Goal: Task Accomplishment & Management: Manage account settings

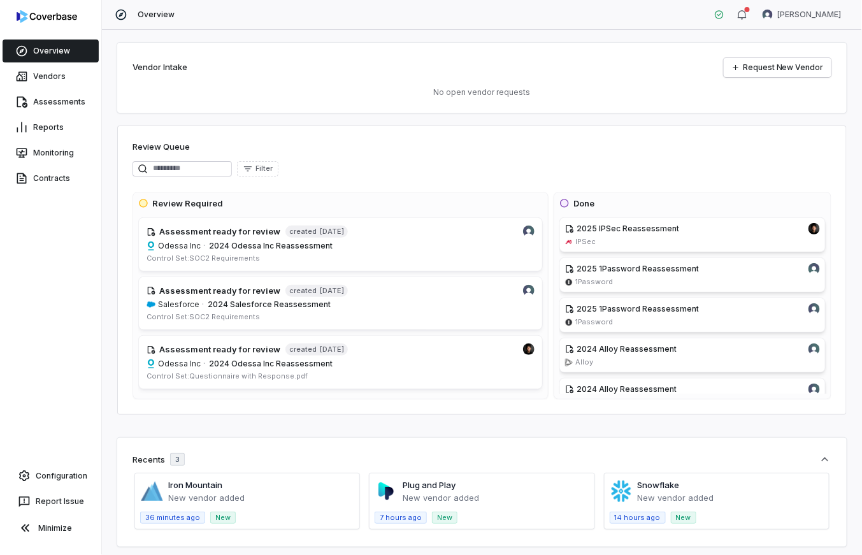
scroll to position [3, 0]
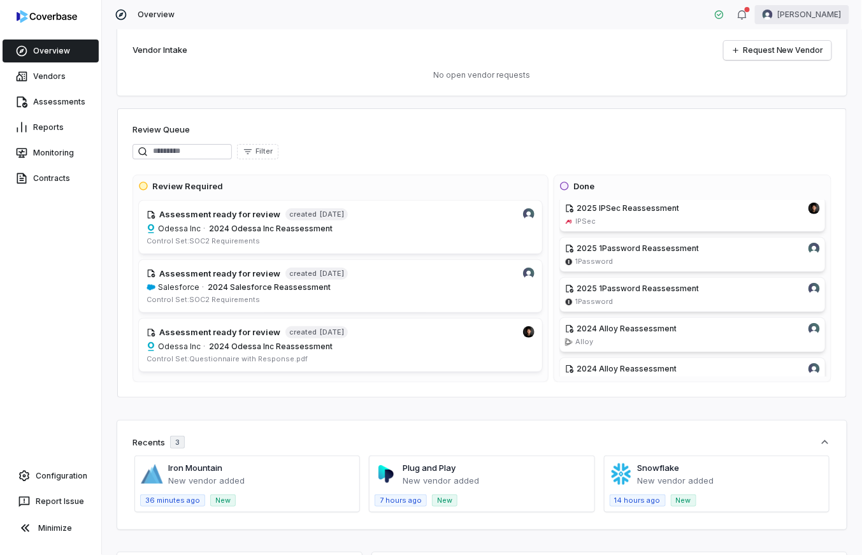
click at [833, 20] on html "Overview Vendors Assessments Reports Monitoring Contracts Configuration Report …" at bounding box center [431, 277] width 862 height 555
click at [790, 115] on div "Log out" at bounding box center [797, 117] width 98 height 20
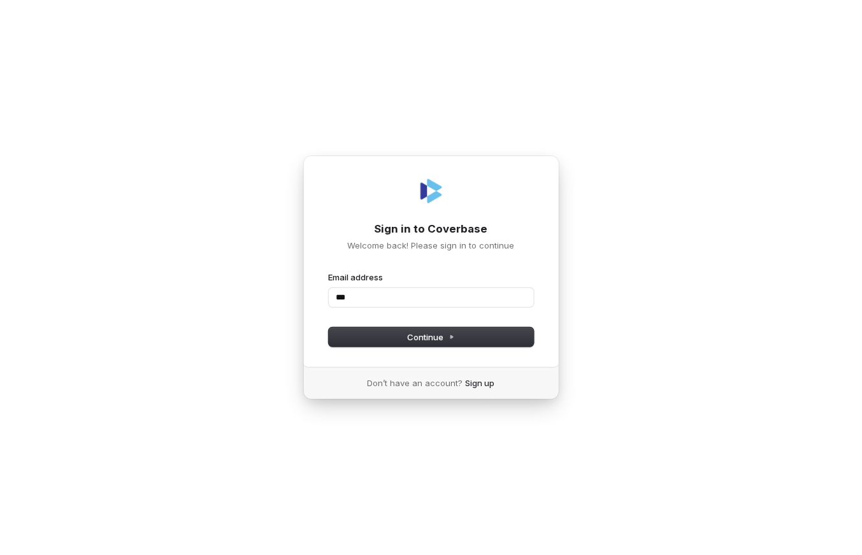
type input "****"
click at [0, 554] on com-1password-button at bounding box center [0, 555] width 0 height 0
type input "**********"
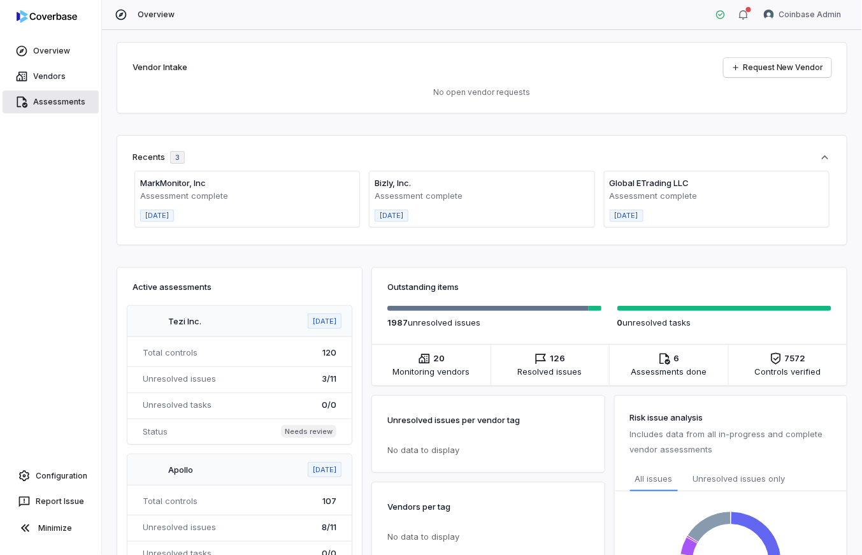
click at [36, 104] on link "Assessments" at bounding box center [51, 101] width 96 height 23
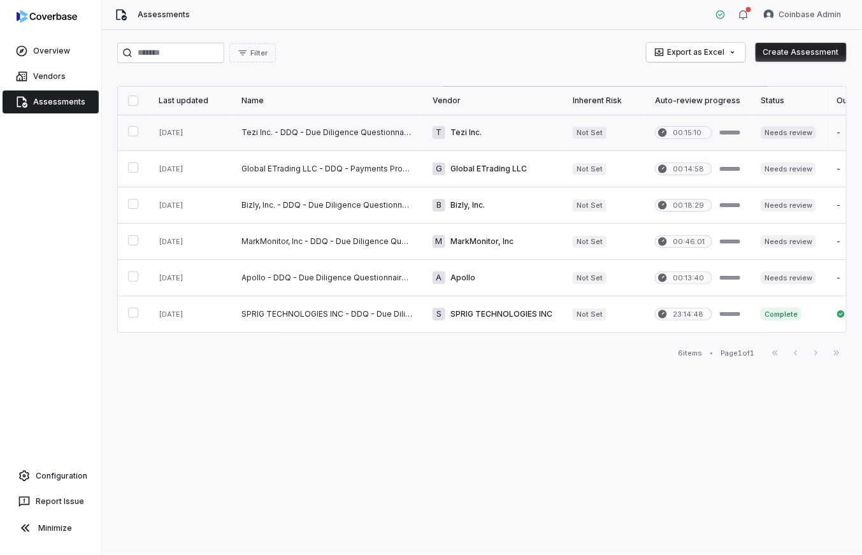
click at [288, 131] on link at bounding box center [326, 133] width 191 height 36
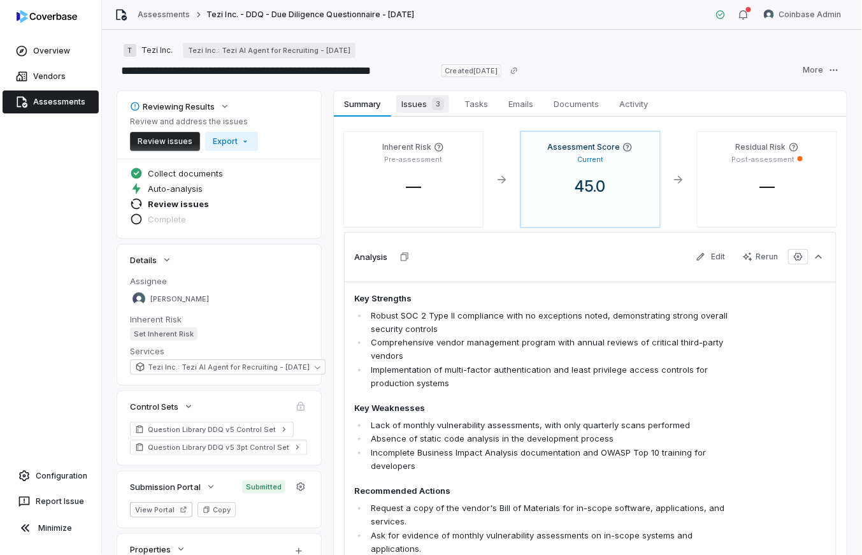
click at [417, 106] on span "Issues 3" at bounding box center [422, 104] width 53 height 18
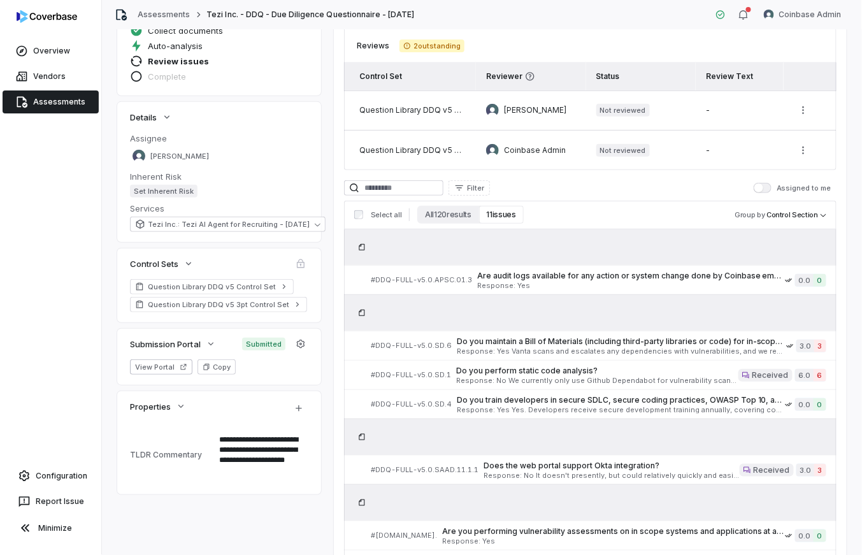
scroll to position [147, 0]
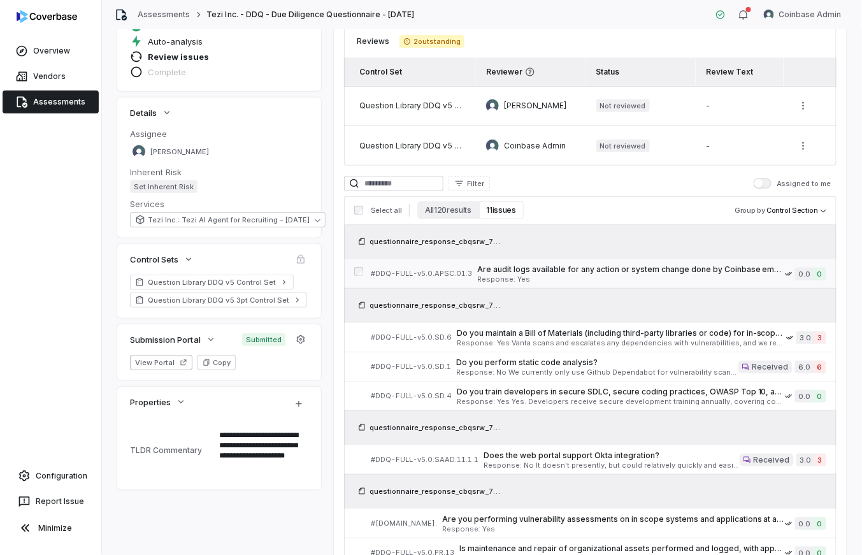
click at [504, 273] on span "Are audit logs available for any action or system change done by Coinbase emplo…" at bounding box center [631, 269] width 308 height 10
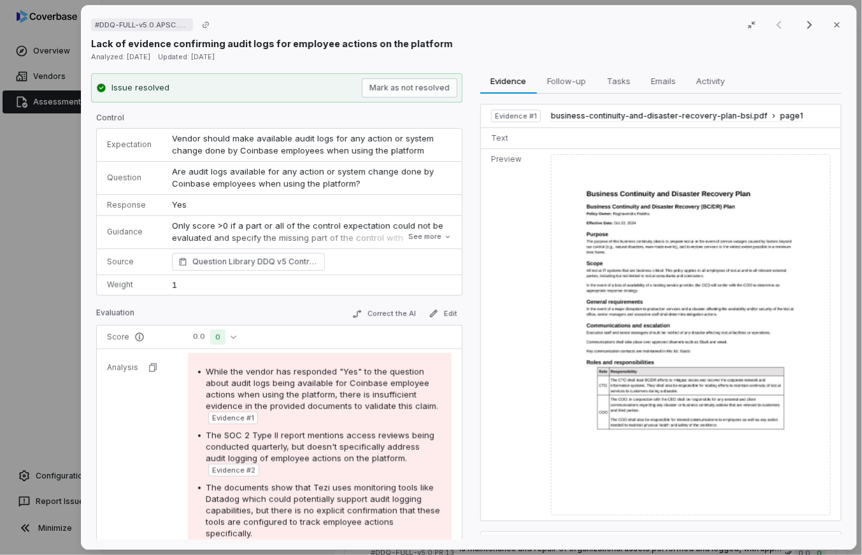
click at [59, 257] on div "# DDQ-FULL-v5.0.APSC.01.3 Result 1 of 11 Close Lack of evidence confirming audi…" at bounding box center [431, 277] width 862 height 555
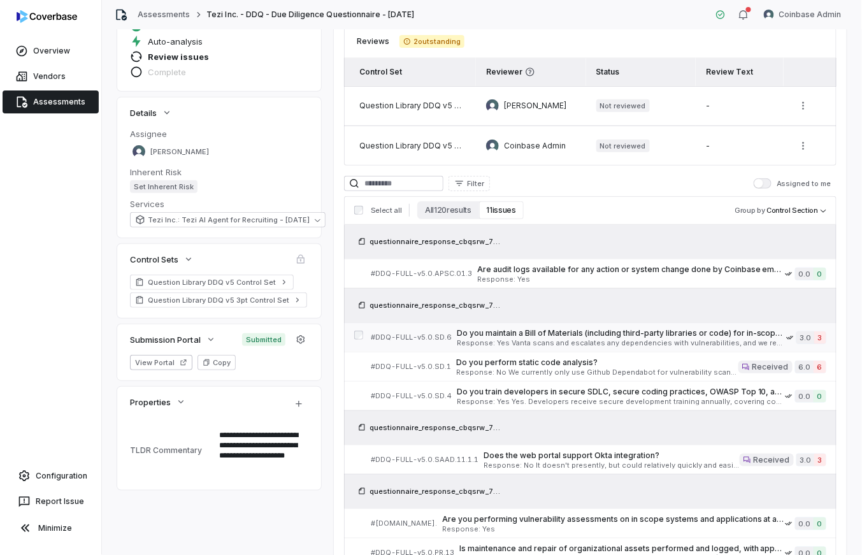
click at [663, 342] on span "Response: Yes Vanta scans and escalates any dependencies with vulnerabilities, …" at bounding box center [621, 343] width 329 height 7
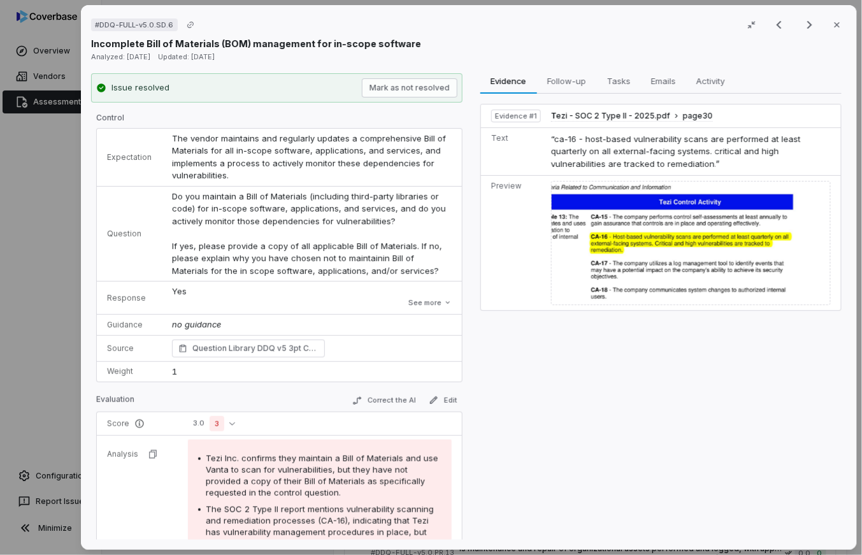
click at [55, 300] on div "# DDQ-FULL-v5.0.SD.6 Result 2 of 11 Close Incomplete Bill of Materials (BOM) ma…" at bounding box center [431, 277] width 862 height 555
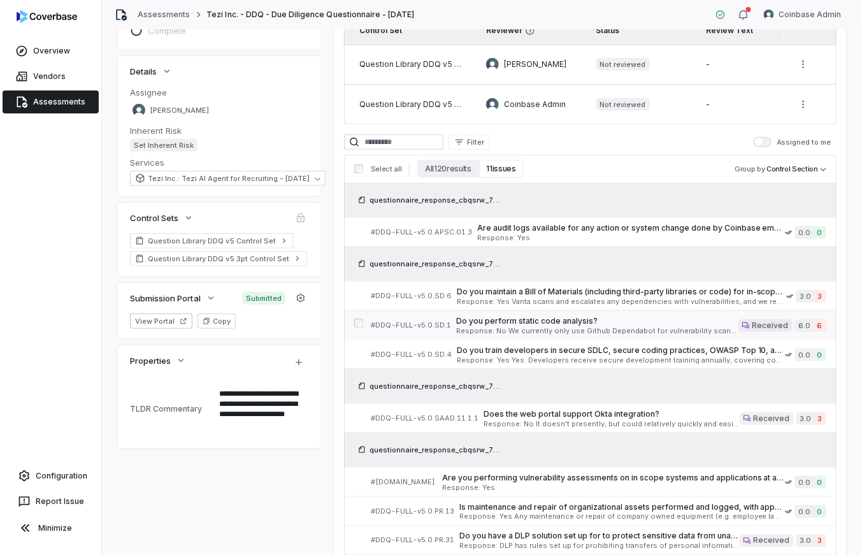
scroll to position [191, 0]
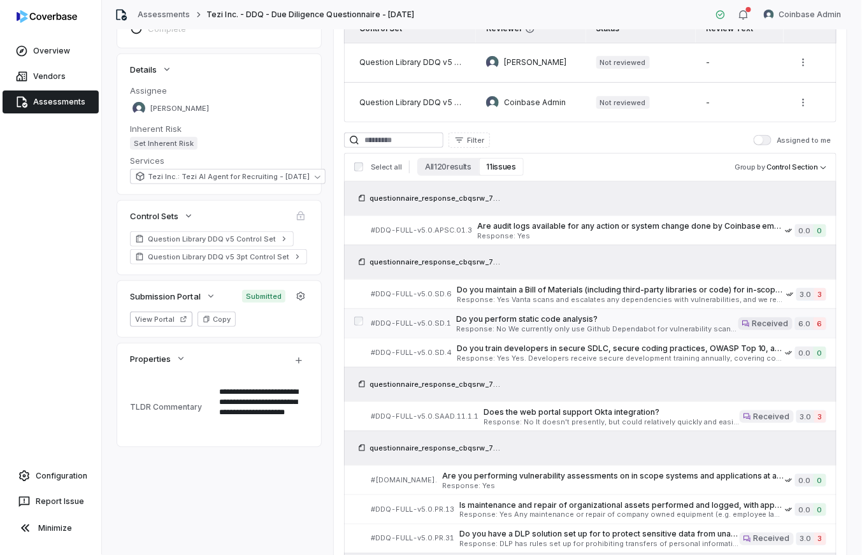
click at [625, 327] on span "Response: No We currently only use Github Dependabot for vulnerability scanning…" at bounding box center [597, 329] width 282 height 7
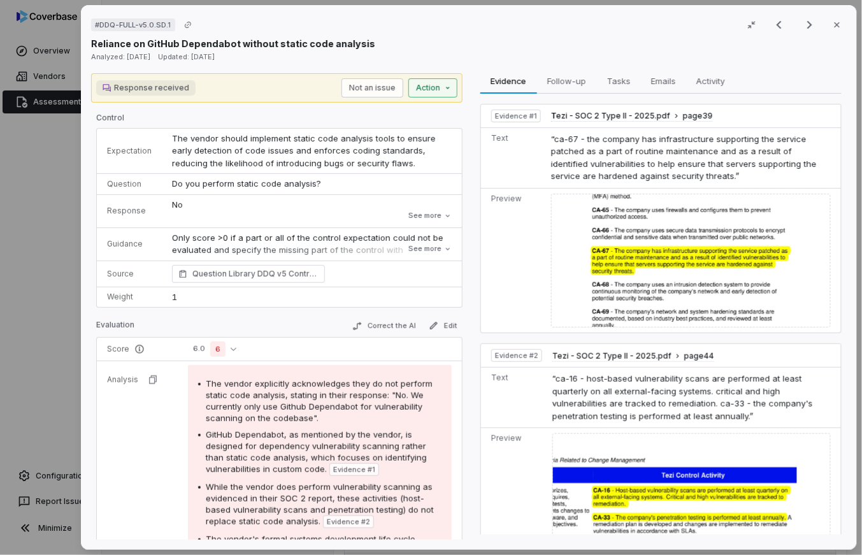
click at [444, 92] on div "# DDQ-FULL-v5.0.SD.1 Result 8 of 11 Close Reliance on GitHub Dependabot without…" at bounding box center [431, 277] width 862 height 555
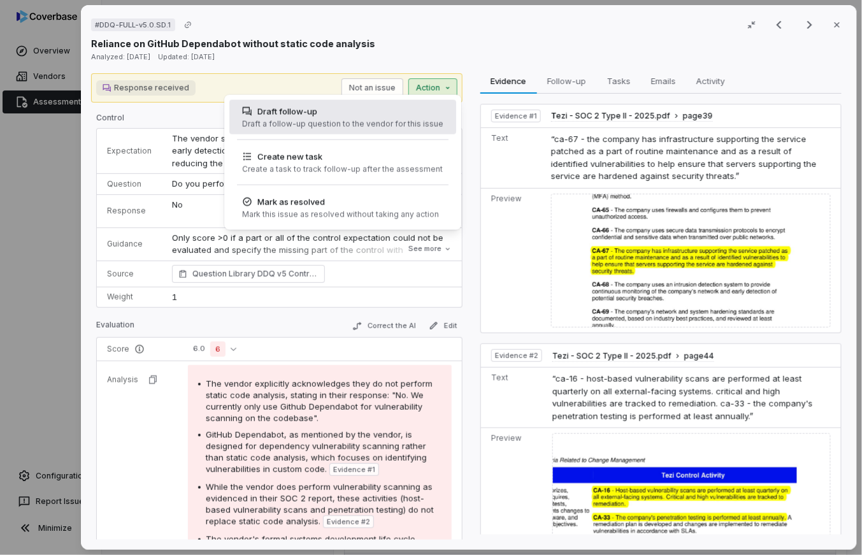
click at [404, 114] on div "Draft follow-up" at bounding box center [342, 111] width 201 height 13
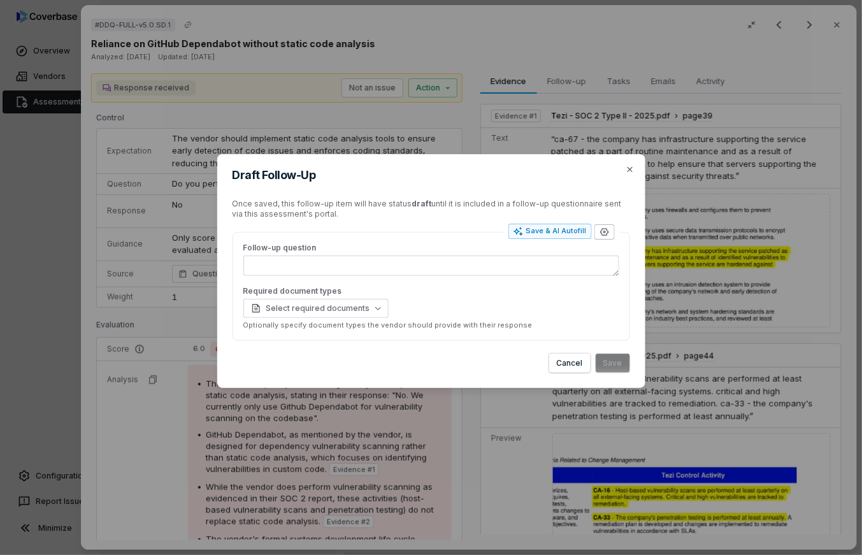
click at [605, 235] on icon "button" at bounding box center [604, 232] width 8 height 8
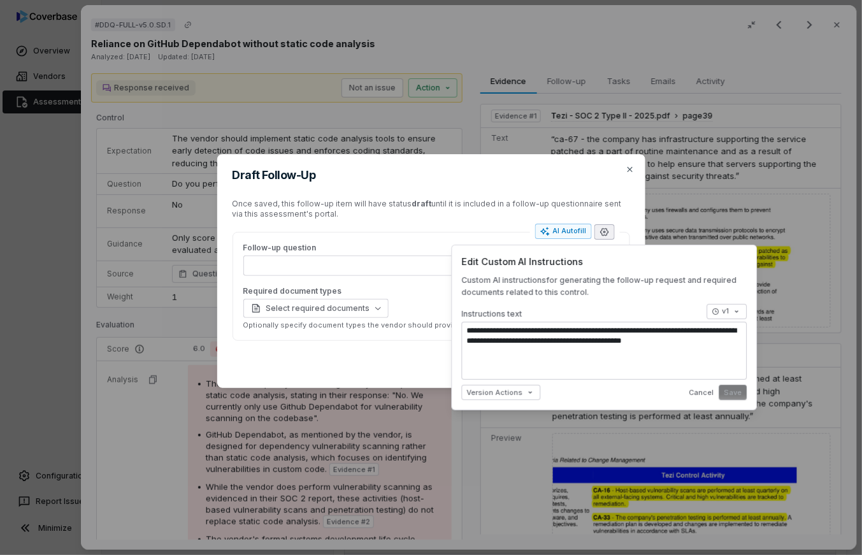
click at [606, 209] on div "Once saved, this follow-up item will have status draft until it is included in …" at bounding box center [432, 209] width 398 height 20
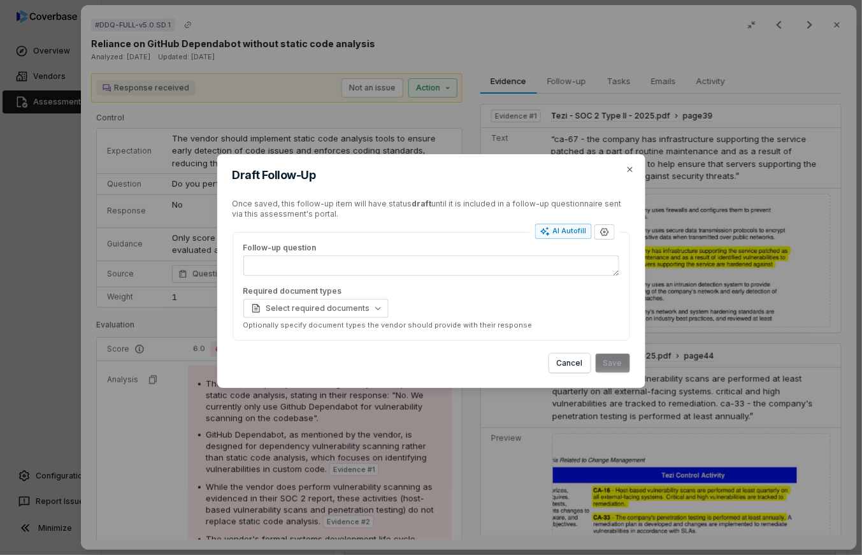
click at [539, 108] on div "Draft Follow-Up Once saved, this follow-up item will have status draft until it…" at bounding box center [431, 277] width 862 height 555
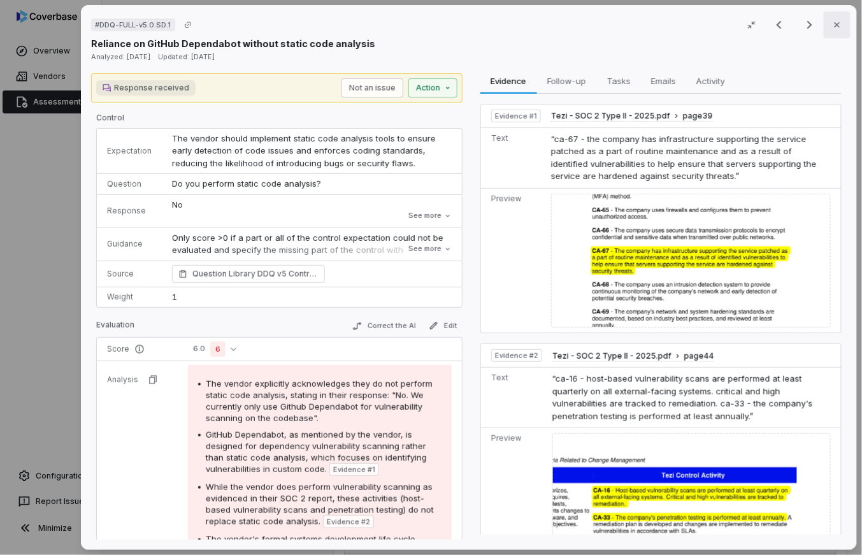
click at [841, 23] on icon "button" at bounding box center [837, 25] width 10 height 10
type textarea "*"
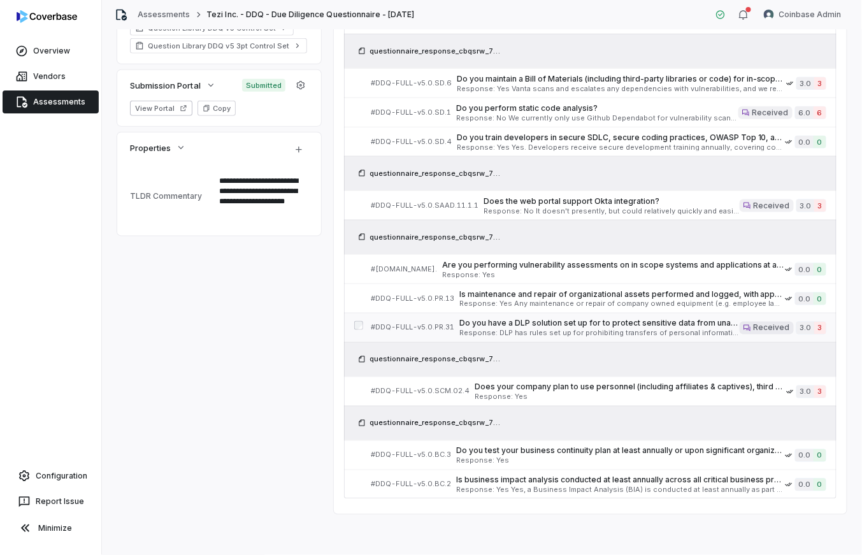
scroll to position [401, 0]
click at [588, 328] on span "Do you have a DLP solution set up for to protect sensitive data from unauthoriz…" at bounding box center [599, 324] width 280 height 10
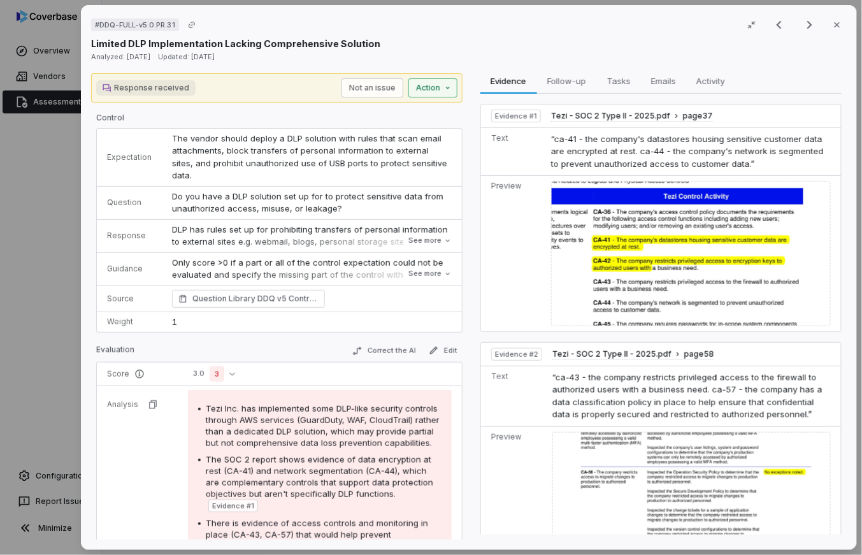
click at [431, 95] on div "Response received Not an issue Action" at bounding box center [277, 87] width 372 height 29
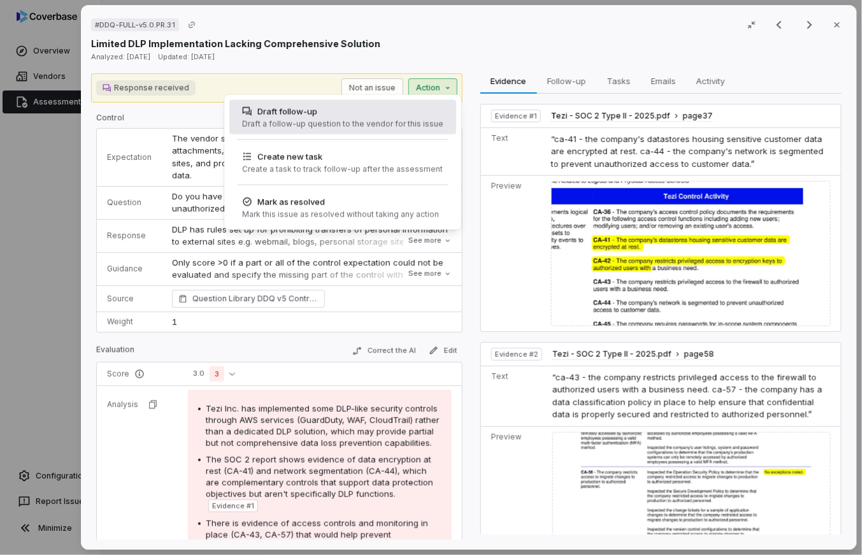
click at [405, 113] on div "Draft follow-up" at bounding box center [342, 111] width 201 height 13
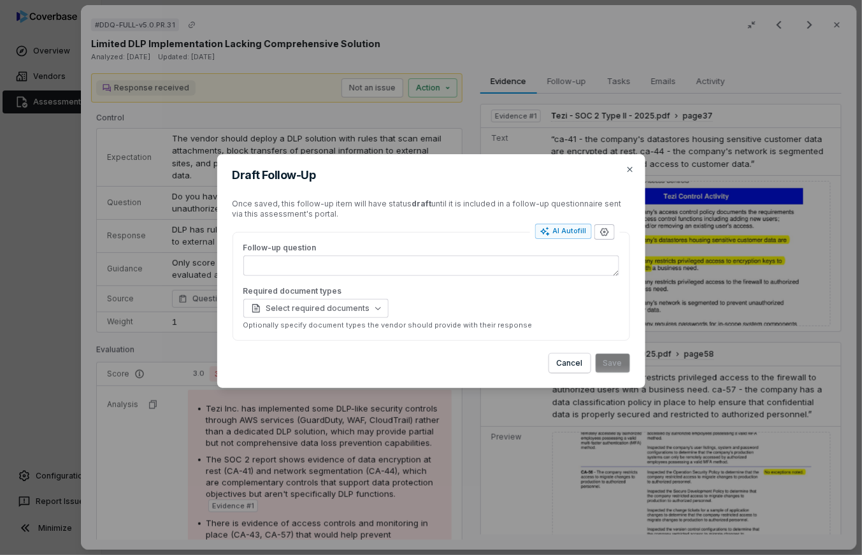
click at [602, 235] on icon "button" at bounding box center [605, 232] width 10 height 10
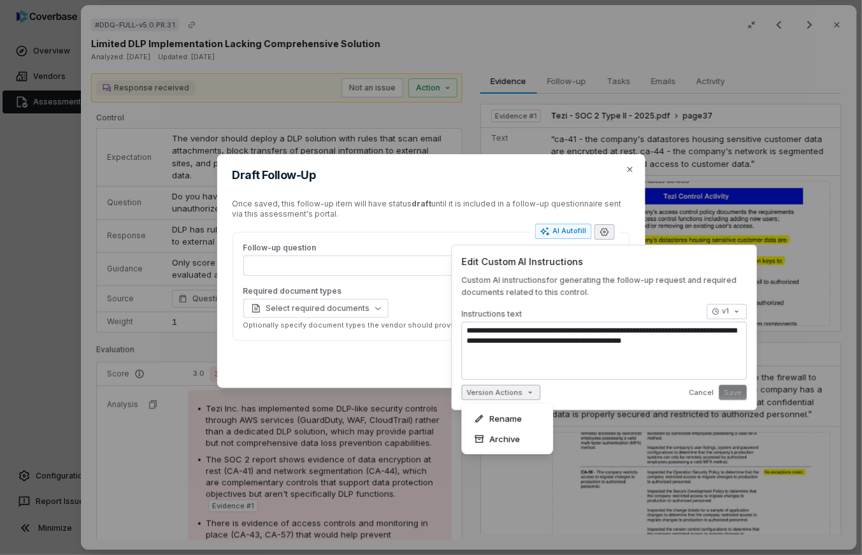
click at [521, 391] on body "**********" at bounding box center [431, 277] width 862 height 555
click at [521, 392] on body "**********" at bounding box center [431, 277] width 862 height 555
click at [731, 304] on body "**********" at bounding box center [431, 277] width 862 height 555
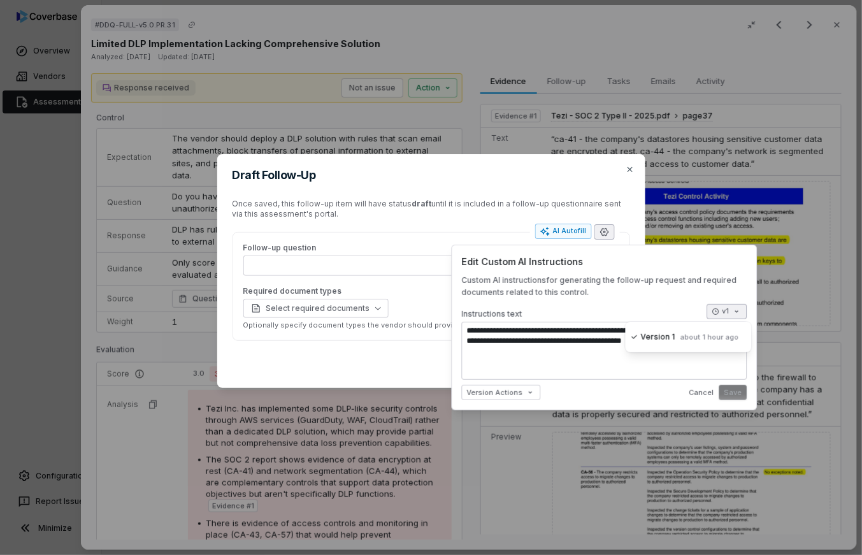
click at [677, 268] on div "Draft Follow-Up Once saved, this follow-up item will have status draft until it…" at bounding box center [431, 277] width 862 height 287
click at [634, 168] on icon "button" at bounding box center [630, 169] width 10 height 10
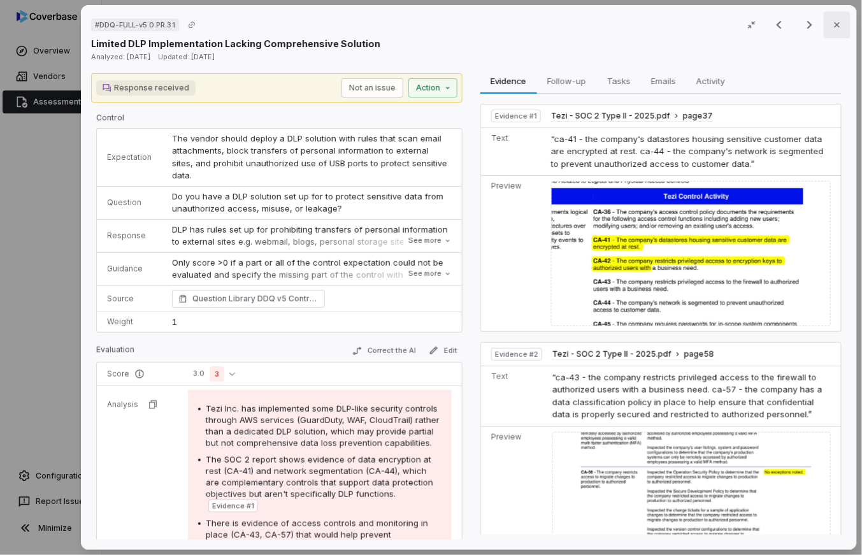
click at [842, 29] on icon "button" at bounding box center [837, 25] width 10 height 10
type textarea "*"
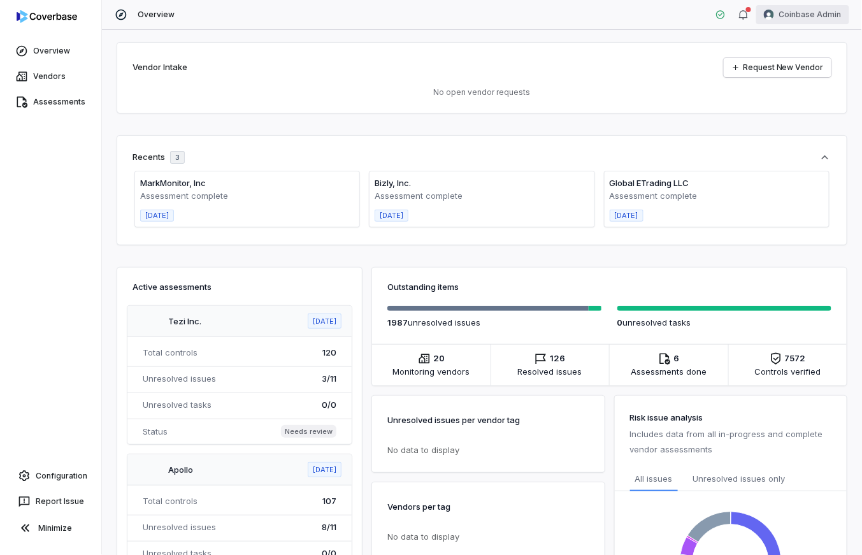
click at [823, 19] on html "Overview Vendors Assessments Configuration Report Issue Minimize Overview Coinb…" at bounding box center [431, 277] width 862 height 555
click at [791, 109] on div "Log out" at bounding box center [797, 117] width 98 height 20
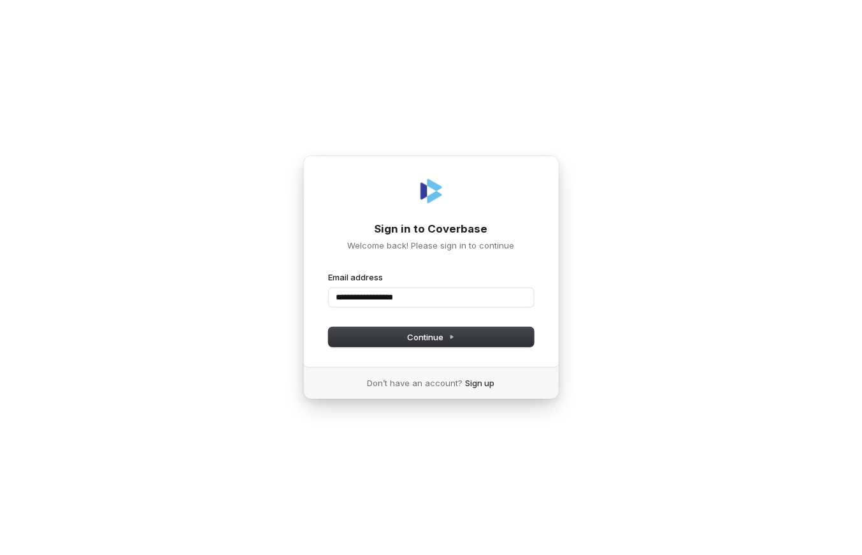
type input "**********"
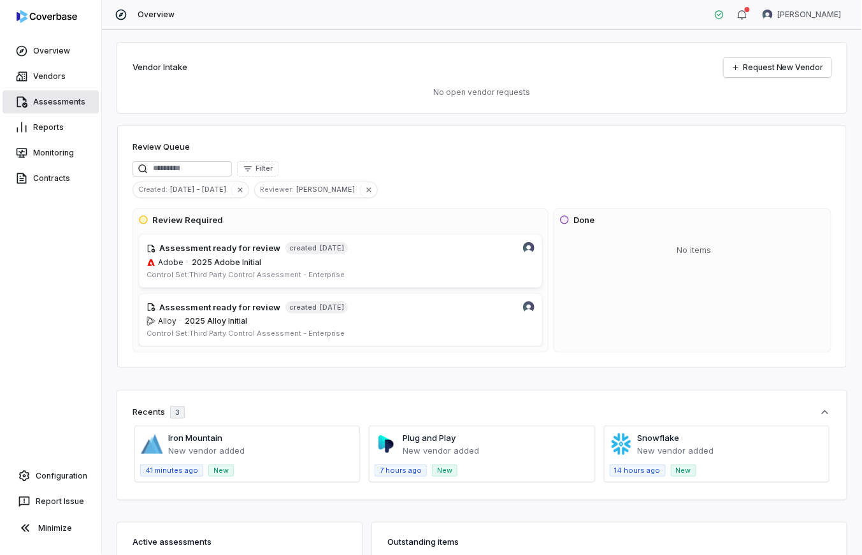
click at [70, 107] on link "Assessments" at bounding box center [51, 101] width 96 height 23
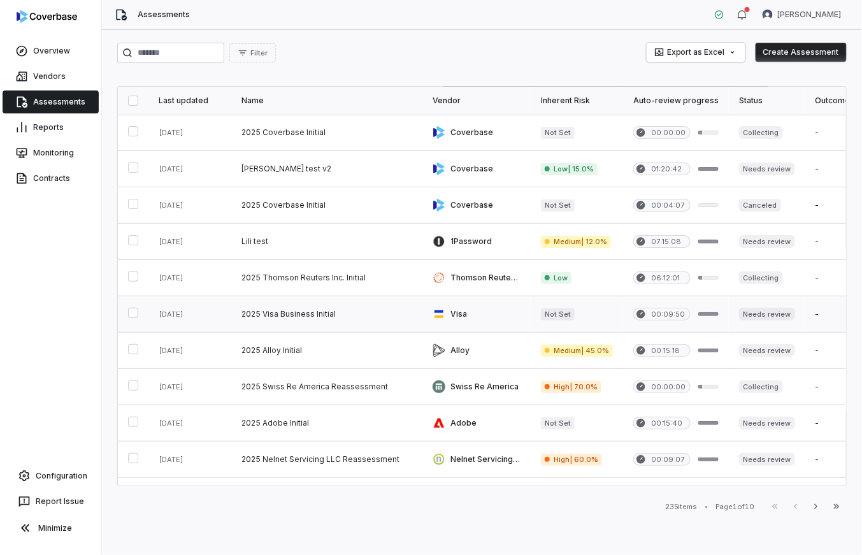
click at [309, 311] on link at bounding box center [326, 314] width 191 height 36
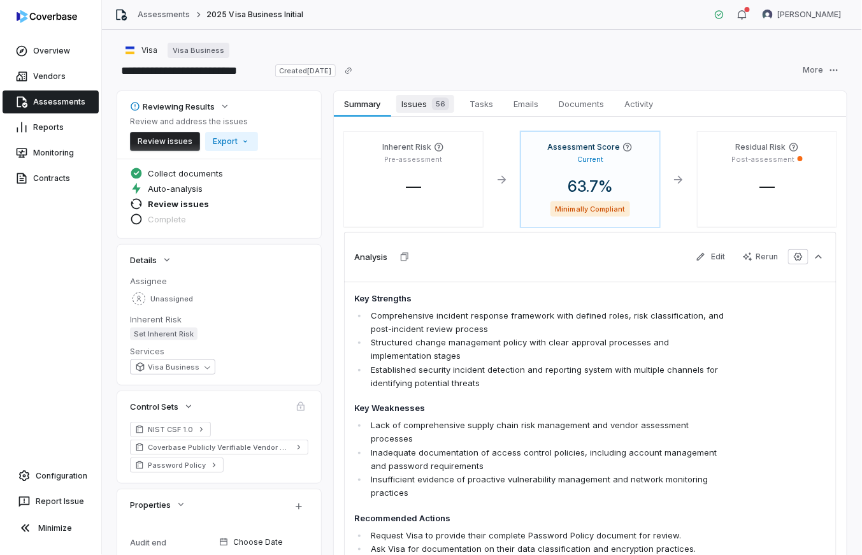
click at [421, 99] on span "Issues 56" at bounding box center [425, 104] width 58 height 18
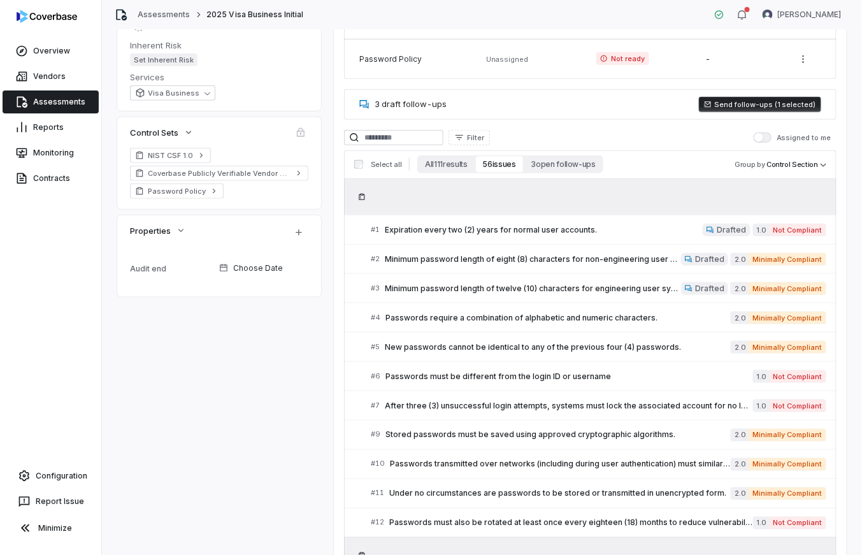
scroll to position [312, 0]
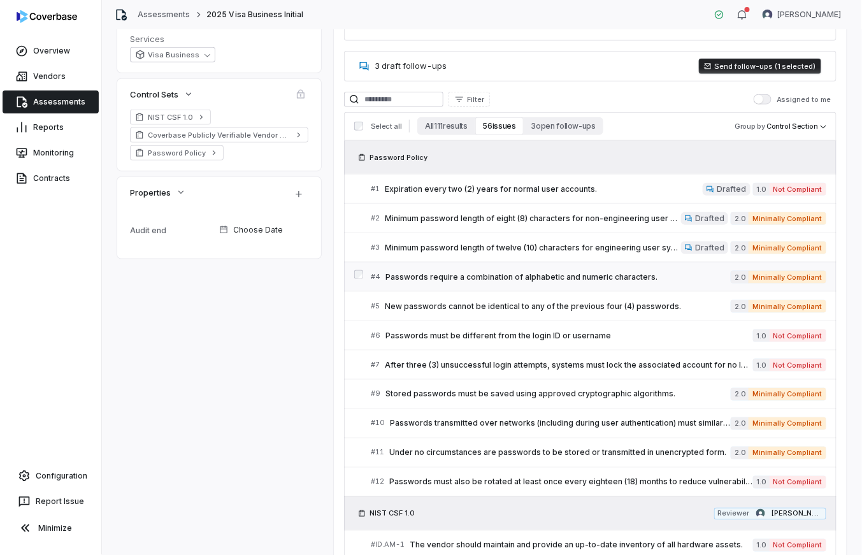
click at [470, 281] on div "# 4 Passwords require a combination of alphabetic and numeric characters." at bounding box center [551, 276] width 360 height 13
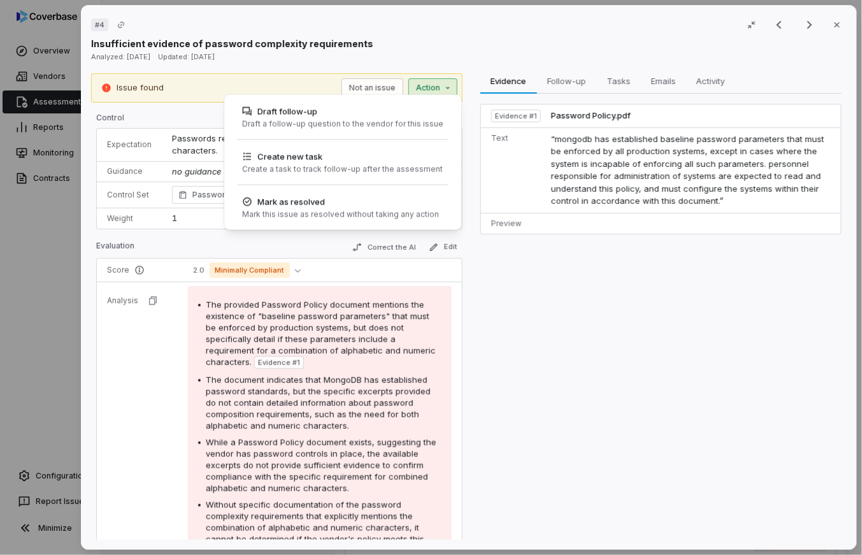
click at [451, 92] on div "# 4 Result 7 of 25 Close Insufficient evidence of password complexity requireme…" at bounding box center [431, 277] width 862 height 555
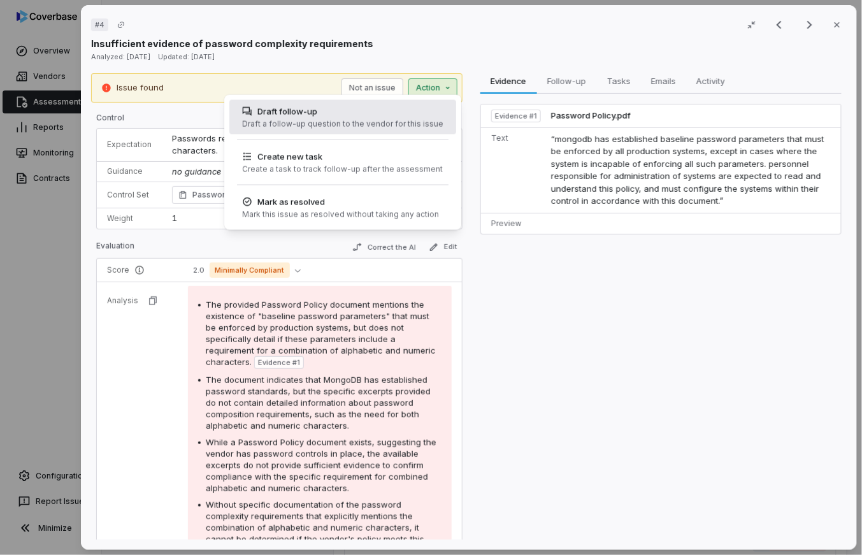
click at [434, 111] on div "Draft follow-up" at bounding box center [342, 111] width 201 height 13
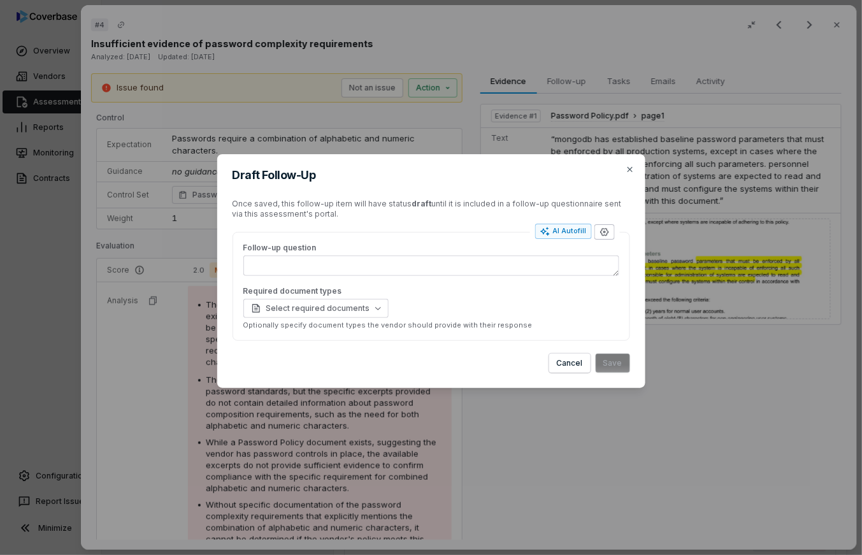
click at [605, 231] on icon "button" at bounding box center [604, 232] width 8 height 8
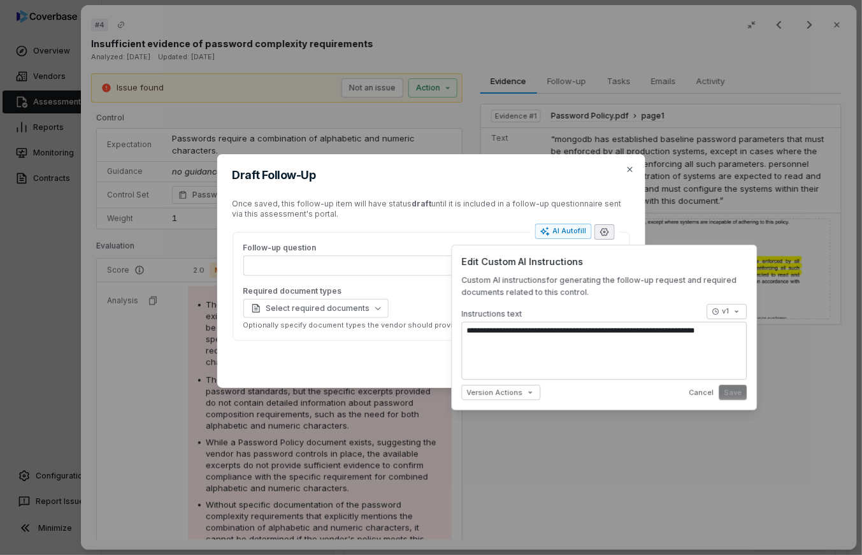
click at [606, 231] on icon "button" at bounding box center [605, 232] width 10 height 10
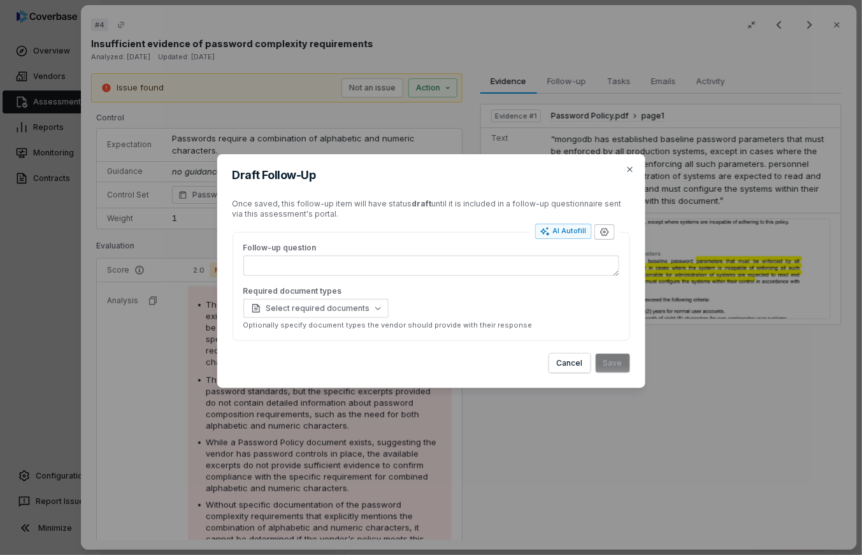
click at [604, 229] on icon "button" at bounding box center [605, 232] width 10 height 10
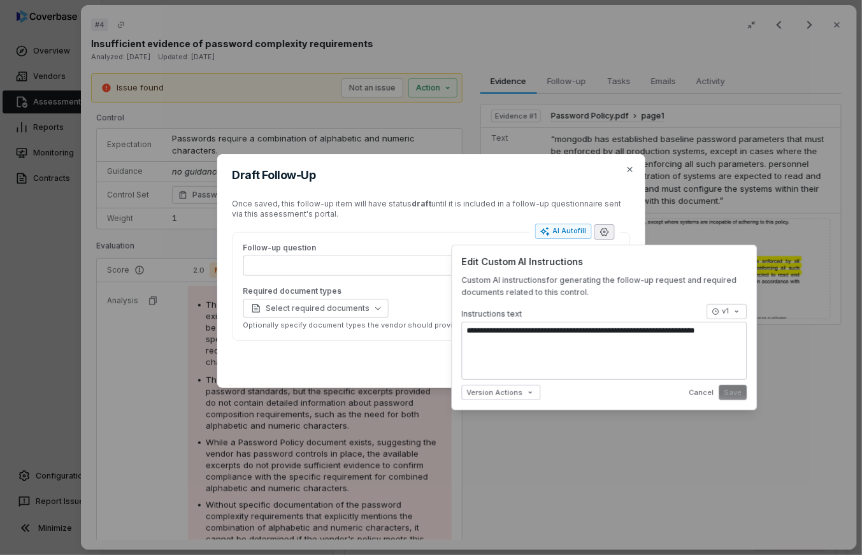
click at [604, 231] on icon "button" at bounding box center [604, 232] width 8 height 8
type textarea "*"
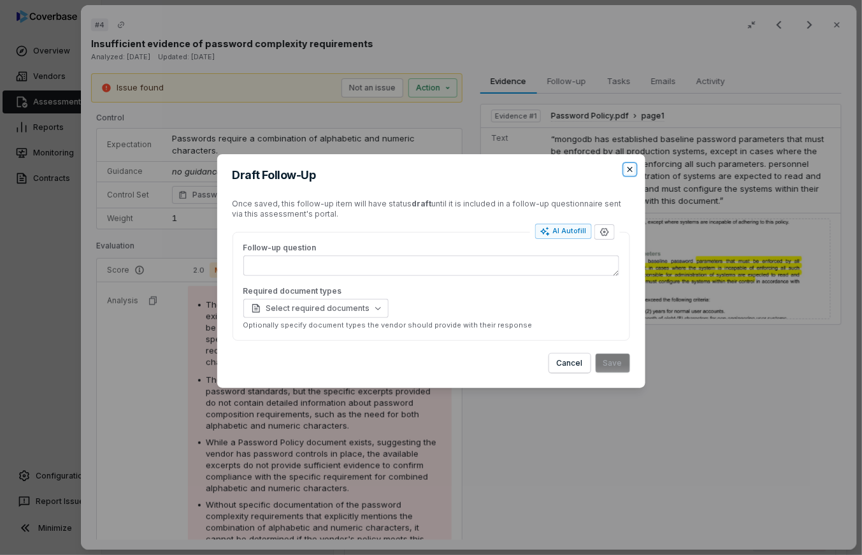
click at [631, 170] on icon "button" at bounding box center [630, 169] width 10 height 10
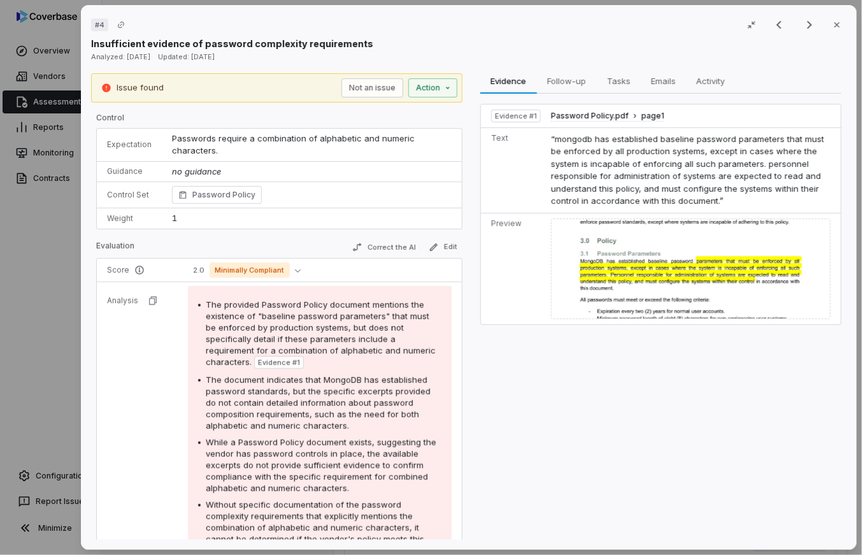
click at [54, 277] on div "# 4 Result 7 of 25 Close Insufficient evidence of password complexity requireme…" at bounding box center [431, 277] width 862 height 555
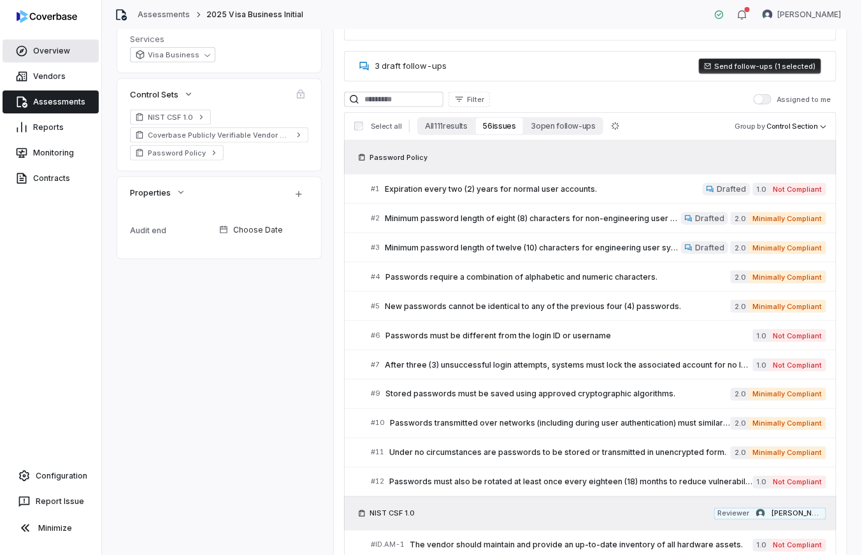
click at [52, 48] on link "Overview" at bounding box center [51, 51] width 96 height 23
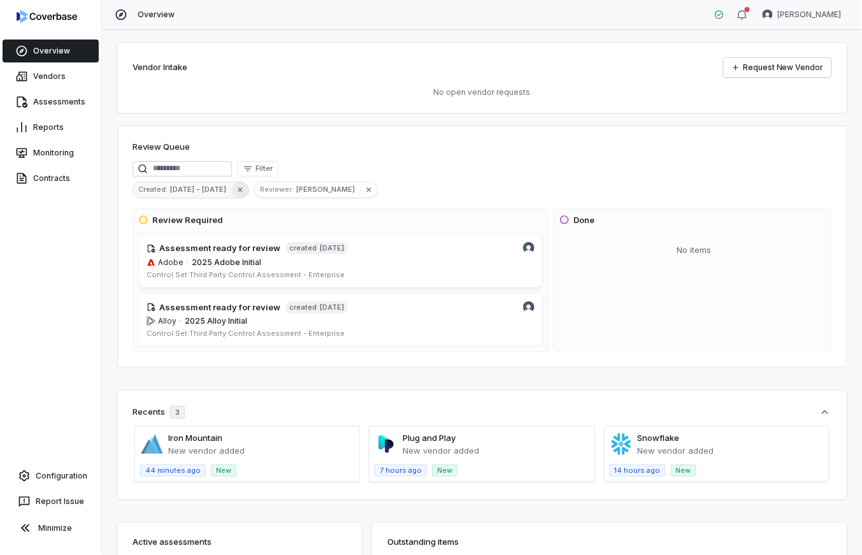
click at [240, 191] on button "button" at bounding box center [239, 189] width 17 height 15
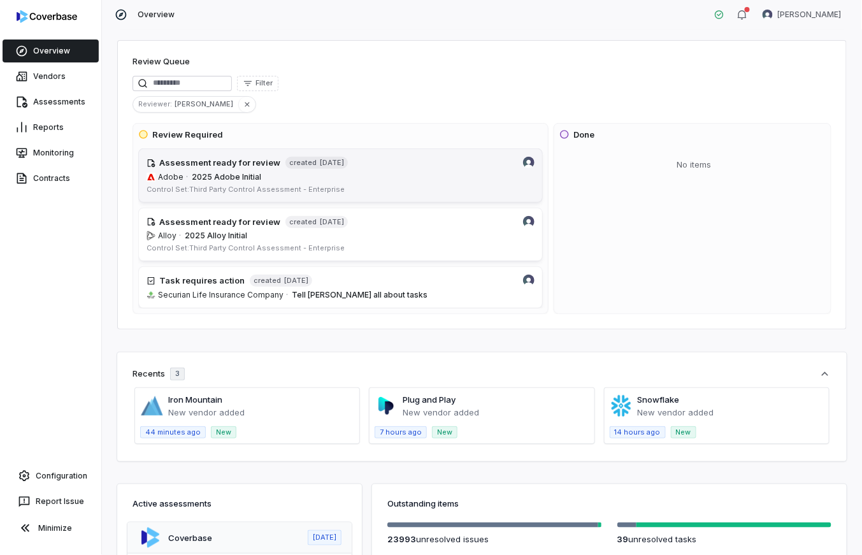
scroll to position [46, 0]
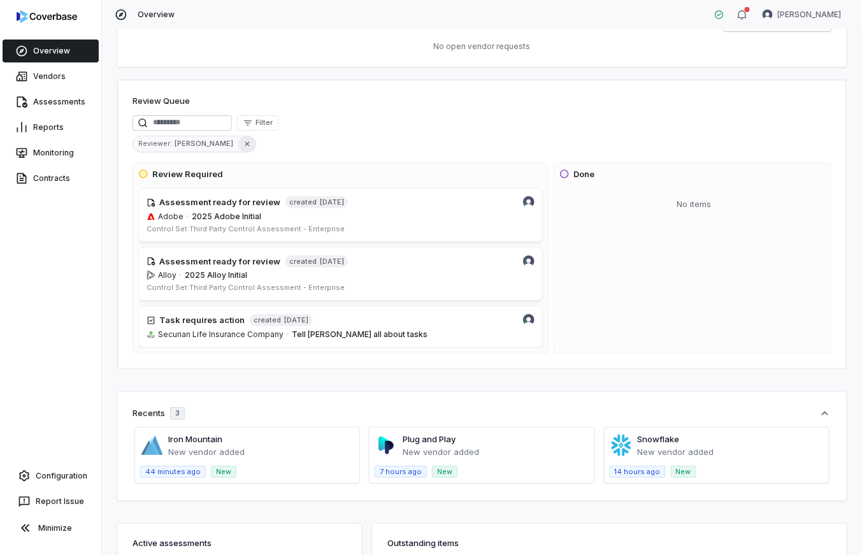
click at [238, 145] on button "button" at bounding box center [246, 143] width 17 height 15
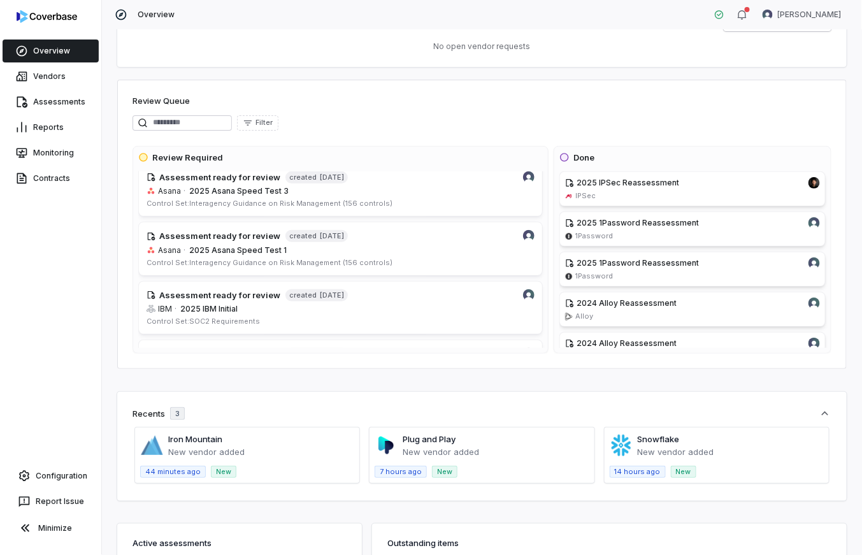
scroll to position [544, 0]
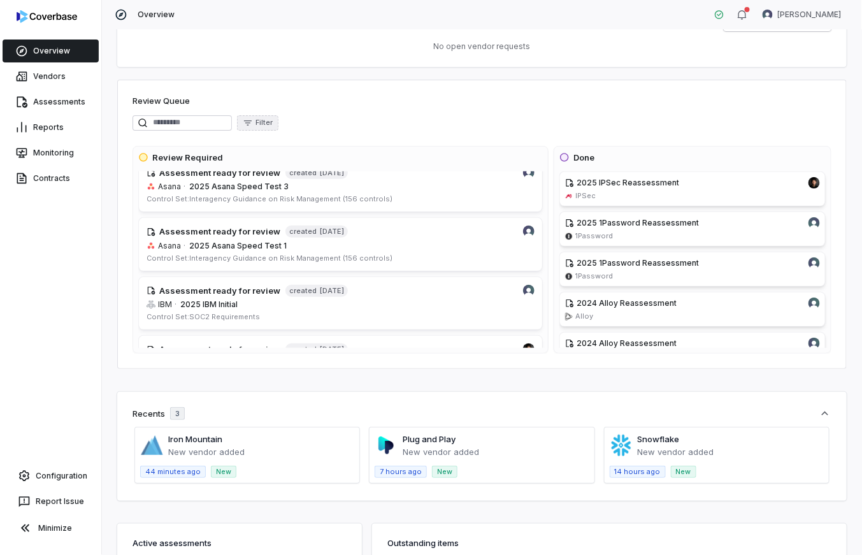
click at [273, 123] on span "Filter" at bounding box center [264, 123] width 17 height 10
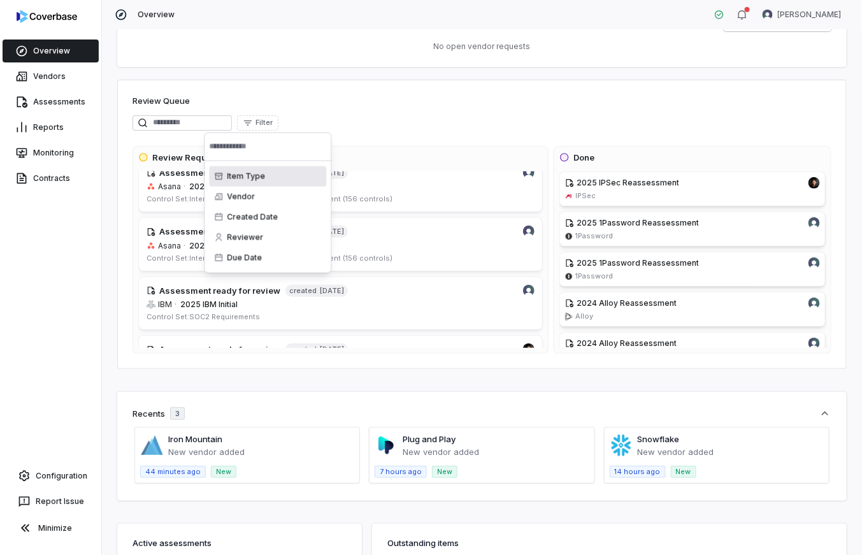
click at [274, 176] on div "Item Type" at bounding box center [267, 176] width 117 height 20
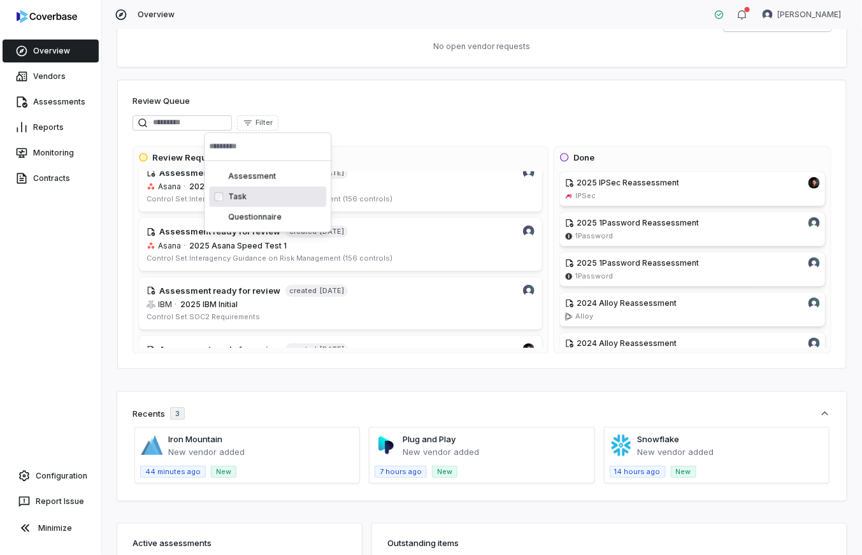
click at [278, 198] on div "Task" at bounding box center [267, 197] width 117 height 20
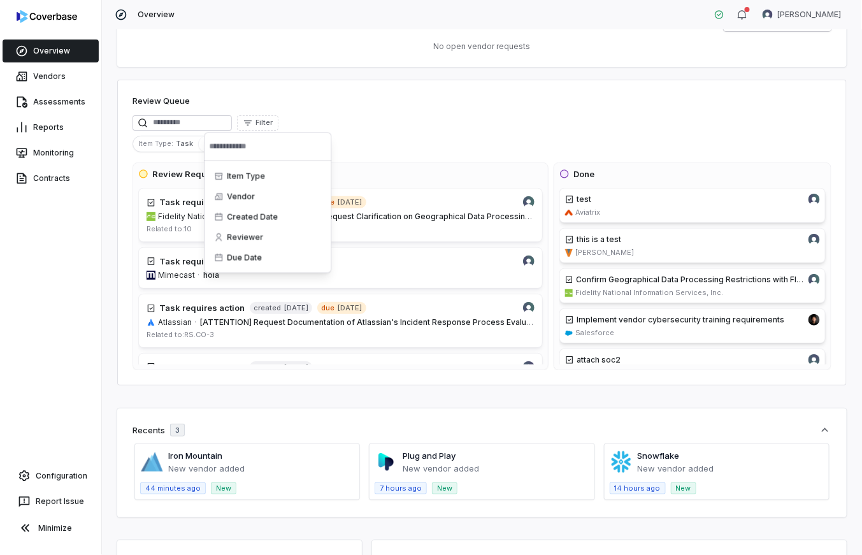
click at [430, 119] on div "Filter" at bounding box center [482, 122] width 699 height 15
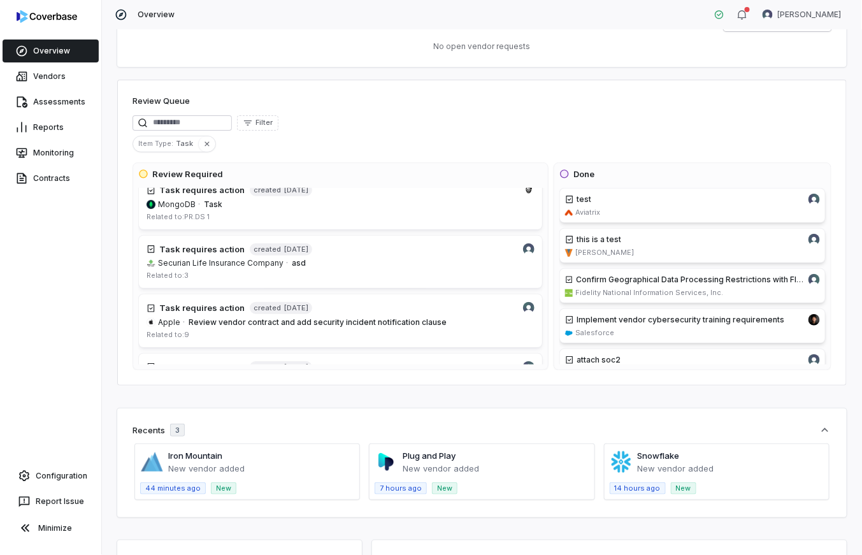
scroll to position [1871, 0]
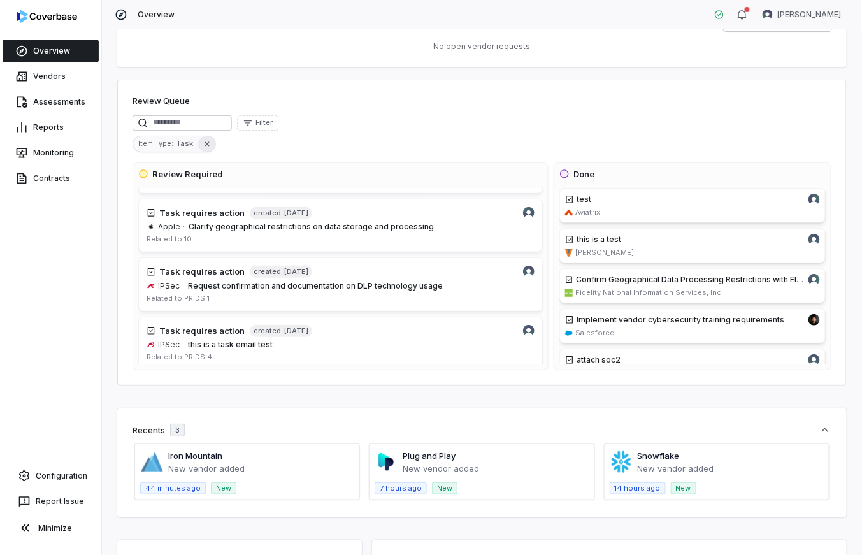
click at [208, 145] on icon "button" at bounding box center [207, 144] width 9 height 9
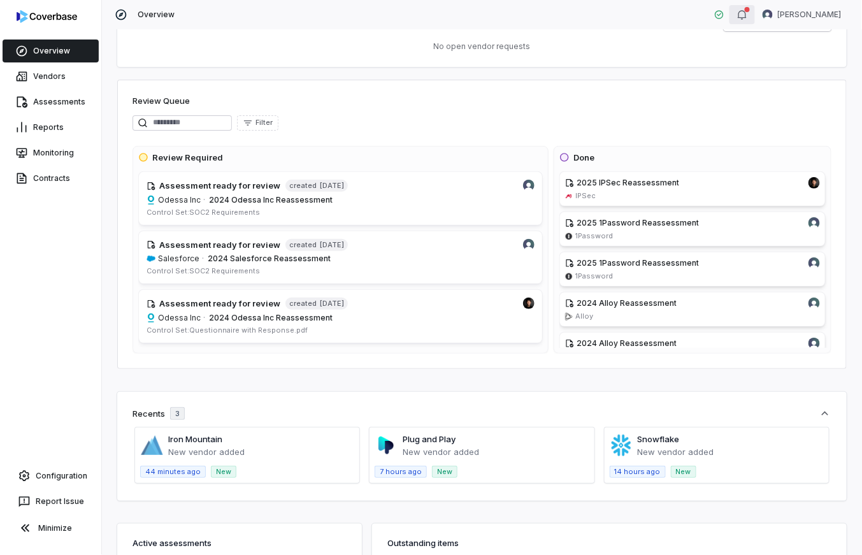
click at [755, 19] on button "button" at bounding box center [742, 14] width 25 height 19
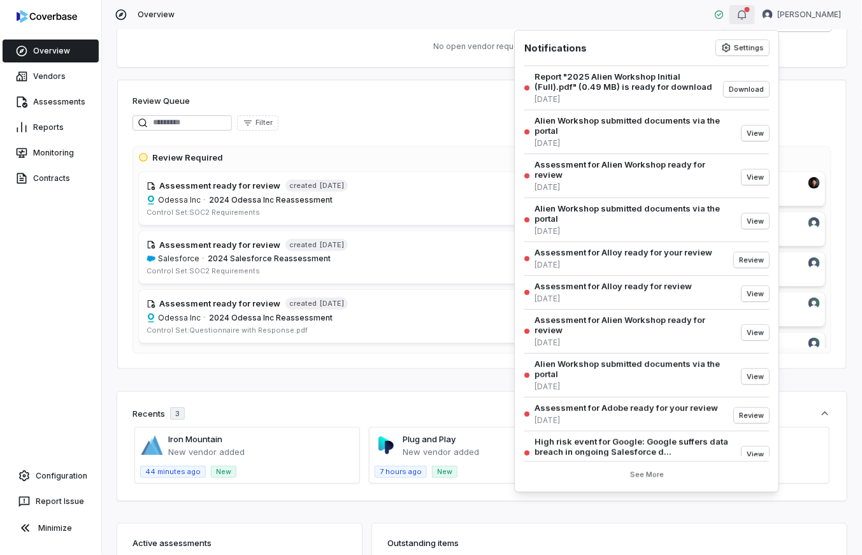
click at [750, 10] on div "button" at bounding box center [747, 9] width 5 height 5
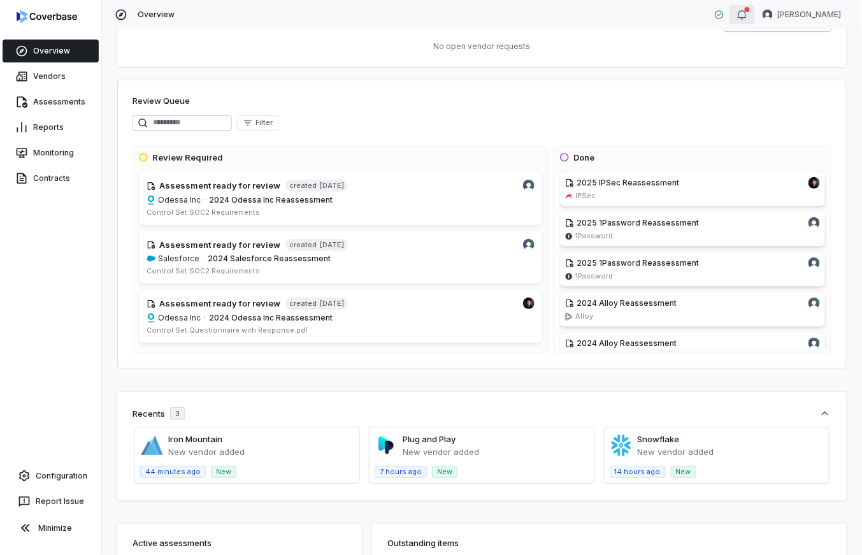
click at [750, 10] on div "button" at bounding box center [747, 9] width 5 height 5
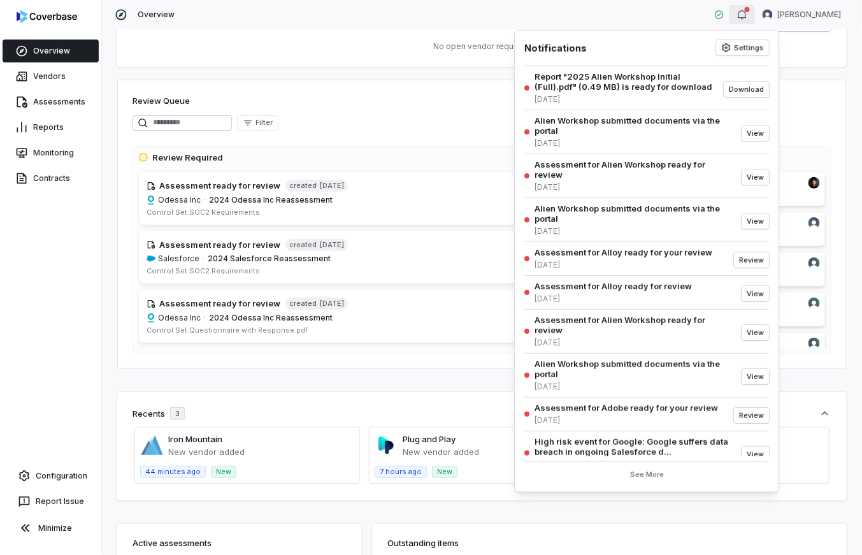
click at [750, 10] on div "button" at bounding box center [747, 9] width 5 height 5
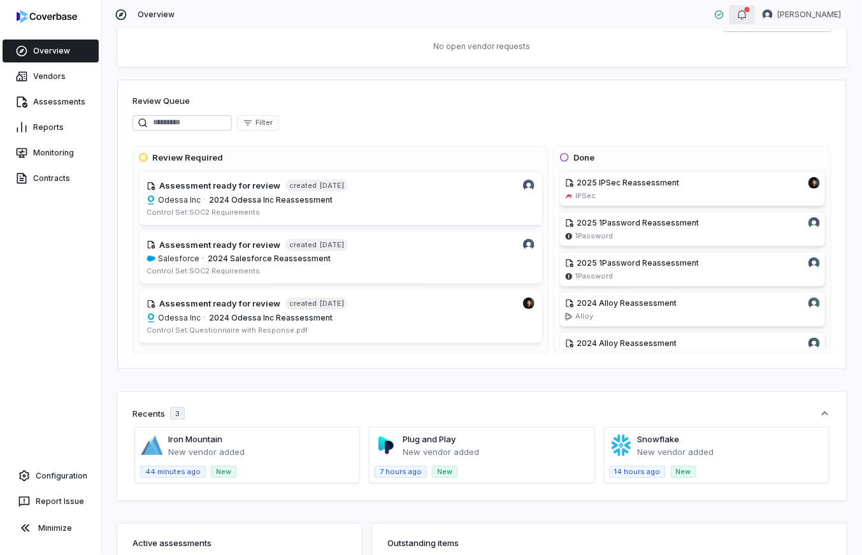
click at [750, 10] on div "button" at bounding box center [747, 9] width 5 height 5
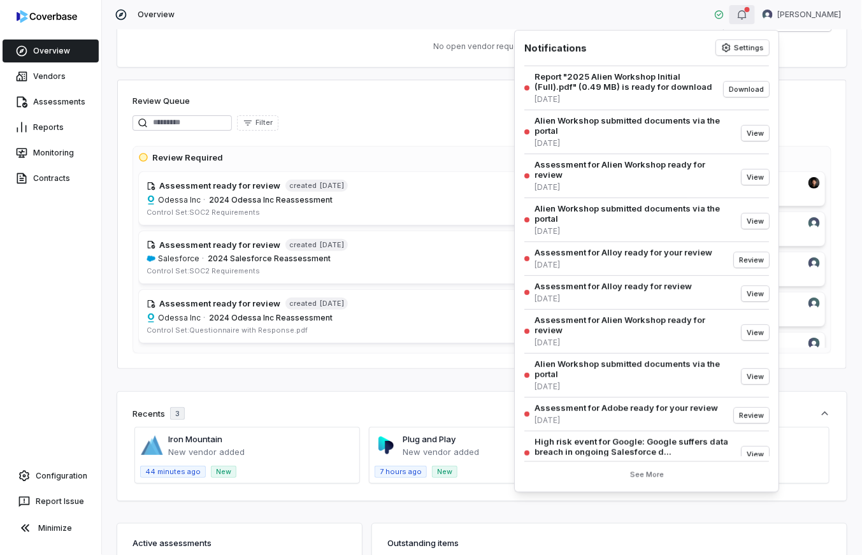
click at [750, 10] on div "button" at bounding box center [747, 9] width 5 height 5
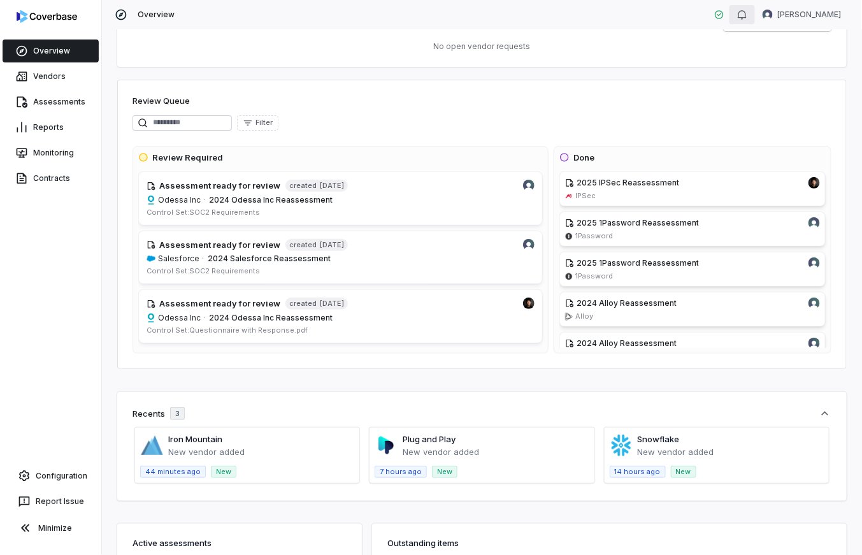
click at [505, 110] on div "Review Queue Filter Review Required Assessment ready for review created [DATE] …" at bounding box center [482, 224] width 730 height 289
click at [748, 13] on icon "button" at bounding box center [742, 15] width 10 height 10
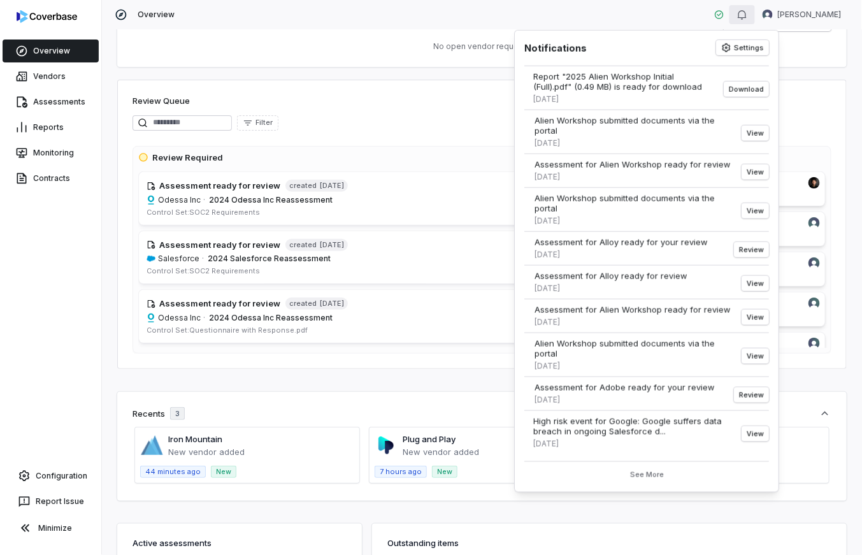
click at [748, 13] on icon "button" at bounding box center [742, 15] width 10 height 10
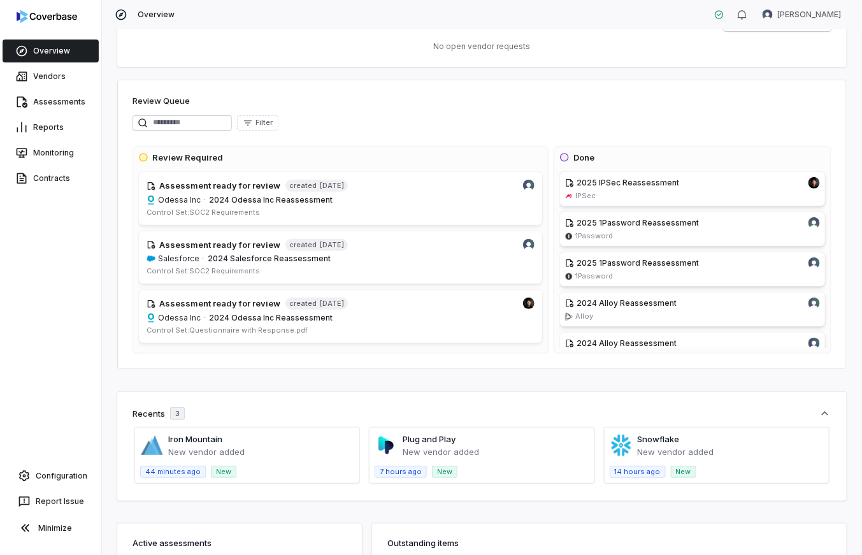
click at [252, 72] on div "Vendor Intake Request New Vendor No open vendor requests Review Queue Filter Re…" at bounding box center [482, 292] width 760 height 525
click at [189, 126] on input at bounding box center [182, 122] width 99 height 15
click at [217, 100] on div "Review Queue" at bounding box center [482, 102] width 699 height 15
click at [253, 122] on icon "button" at bounding box center [248, 123] width 10 height 10
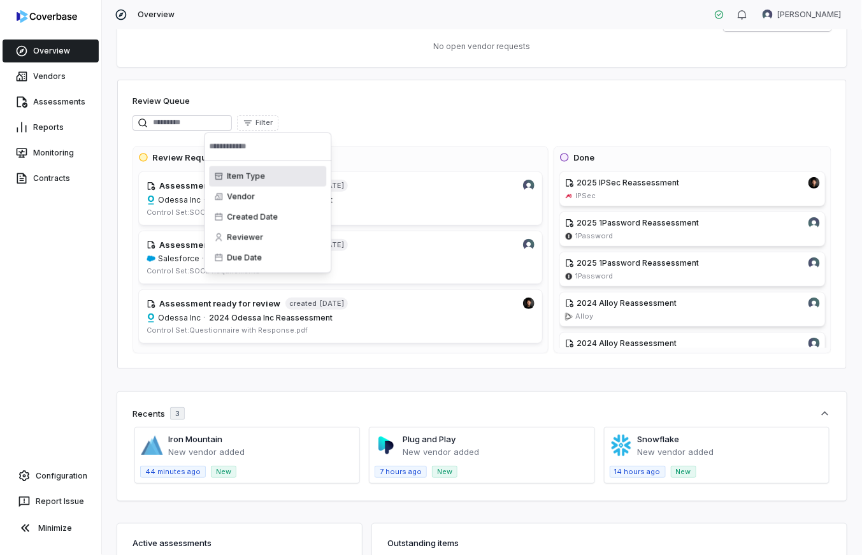
click at [323, 104] on div "Review Queue" at bounding box center [482, 102] width 699 height 15
